Goal: Communication & Community: Participate in discussion

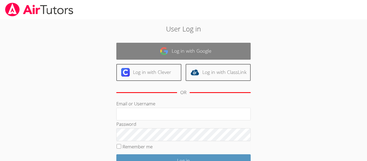
click at [168, 51] on img at bounding box center [164, 51] width 9 height 9
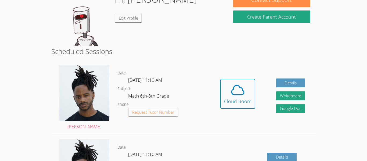
scroll to position [96, 0]
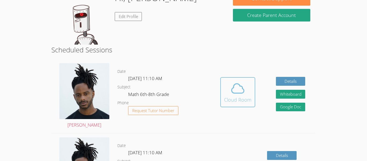
click at [223, 89] on button "Cloud Room" at bounding box center [237, 92] width 35 height 30
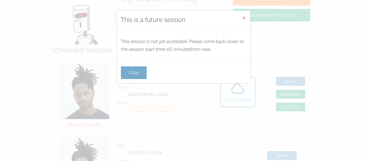
click at [134, 74] on button "Okay" at bounding box center [134, 72] width 26 height 13
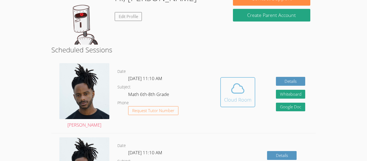
click at [225, 84] on span at bounding box center [237, 88] width 27 height 15
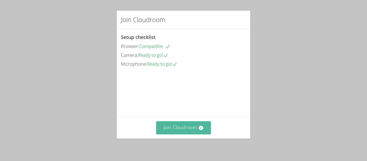
click at [180, 129] on button "Join Cloudroom" at bounding box center [183, 127] width 55 height 13
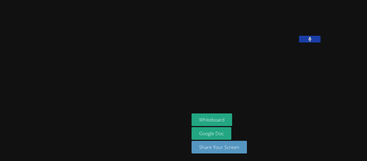
click at [308, 41] on icon at bounding box center [309, 39] width 3 height 5
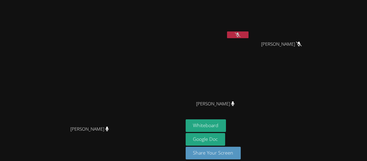
click at [241, 33] on icon at bounding box center [238, 35] width 6 height 5
click at [249, 33] on button at bounding box center [238, 34] width 22 height 7
click at [226, 122] on button "Whiteboard" at bounding box center [206, 125] width 41 height 13
click at [249, 35] on button at bounding box center [238, 34] width 22 height 7
click at [249, 36] on button at bounding box center [238, 34] width 22 height 7
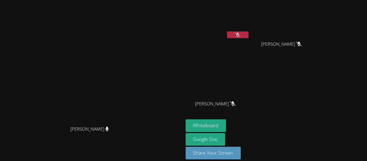
click at [249, 31] on button at bounding box center [238, 34] width 22 height 7
click at [249, 35] on button at bounding box center [238, 34] width 22 height 7
click at [250, 44] on div "[PERSON_NAME]" at bounding box center [218, 31] width 64 height 58
click at [249, 38] on div at bounding box center [238, 35] width 22 height 8
click at [249, 35] on button at bounding box center [238, 34] width 22 height 7
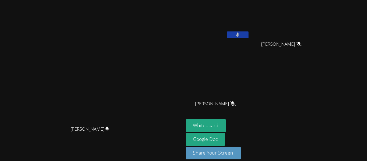
click at [249, 36] on button at bounding box center [238, 34] width 22 height 7
click at [249, 34] on button at bounding box center [238, 34] width 22 height 7
click at [249, 37] on button at bounding box center [238, 34] width 22 height 7
click at [241, 36] on icon at bounding box center [238, 35] width 6 height 5
click at [240, 36] on icon at bounding box center [237, 35] width 3 height 5
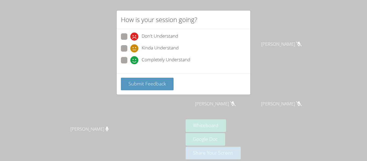
click at [154, 45] on span "Kinda Understand" at bounding box center [160, 48] width 37 height 8
click at [135, 45] on input "Kinda Understand" at bounding box center [132, 47] width 5 height 5
radio input "true"
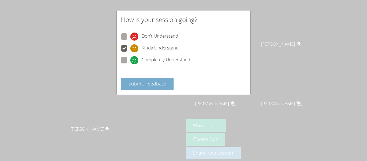
click at [151, 88] on button "Submit Feedback" at bounding box center [147, 84] width 53 height 13
